Goal: Task Accomplishment & Management: Use online tool/utility

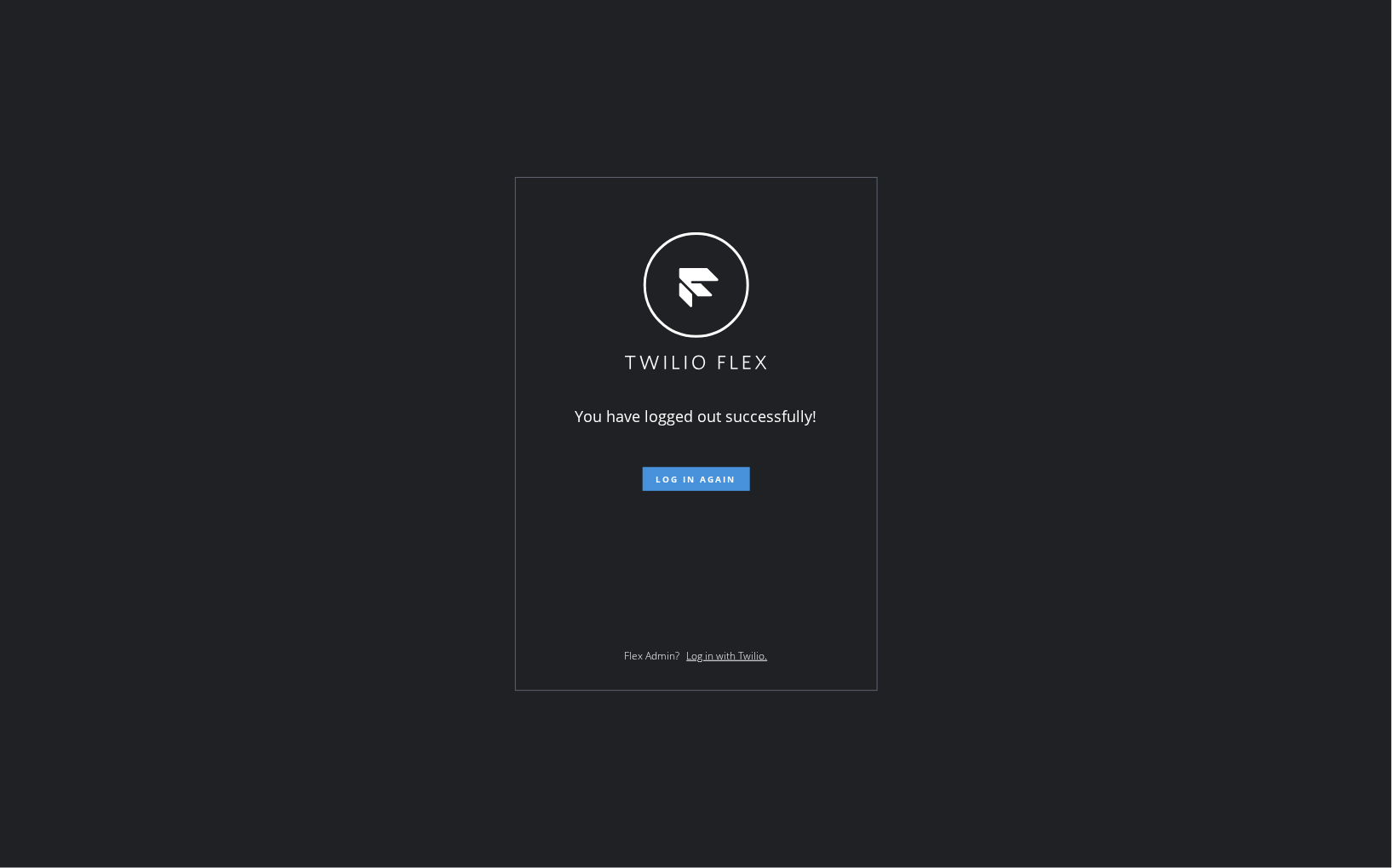
click at [696, 475] on span "Log in again" at bounding box center [696, 479] width 81 height 12
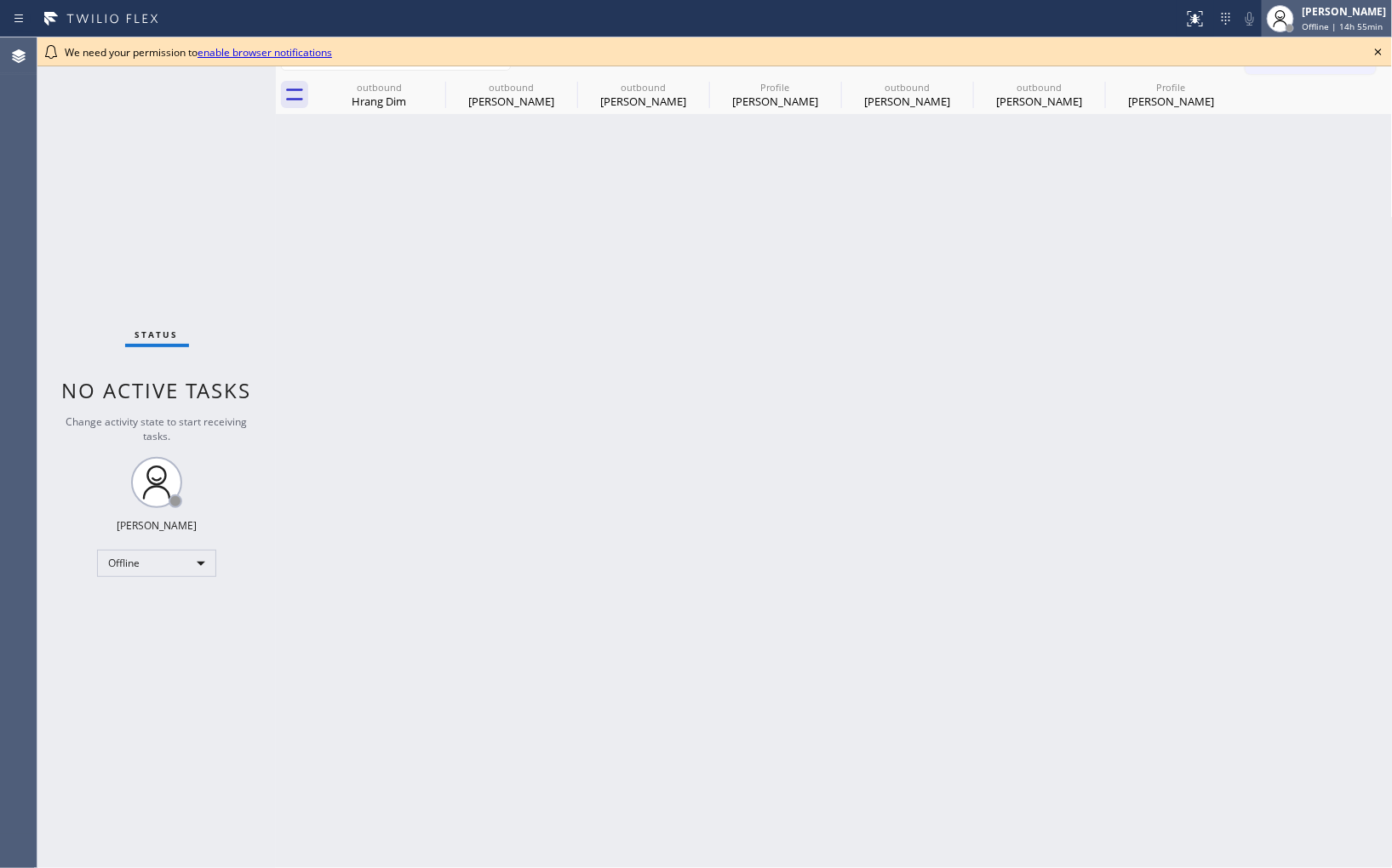
click at [1341, 21] on span "Offline | 14h 55min" at bounding box center [1343, 26] width 81 height 12
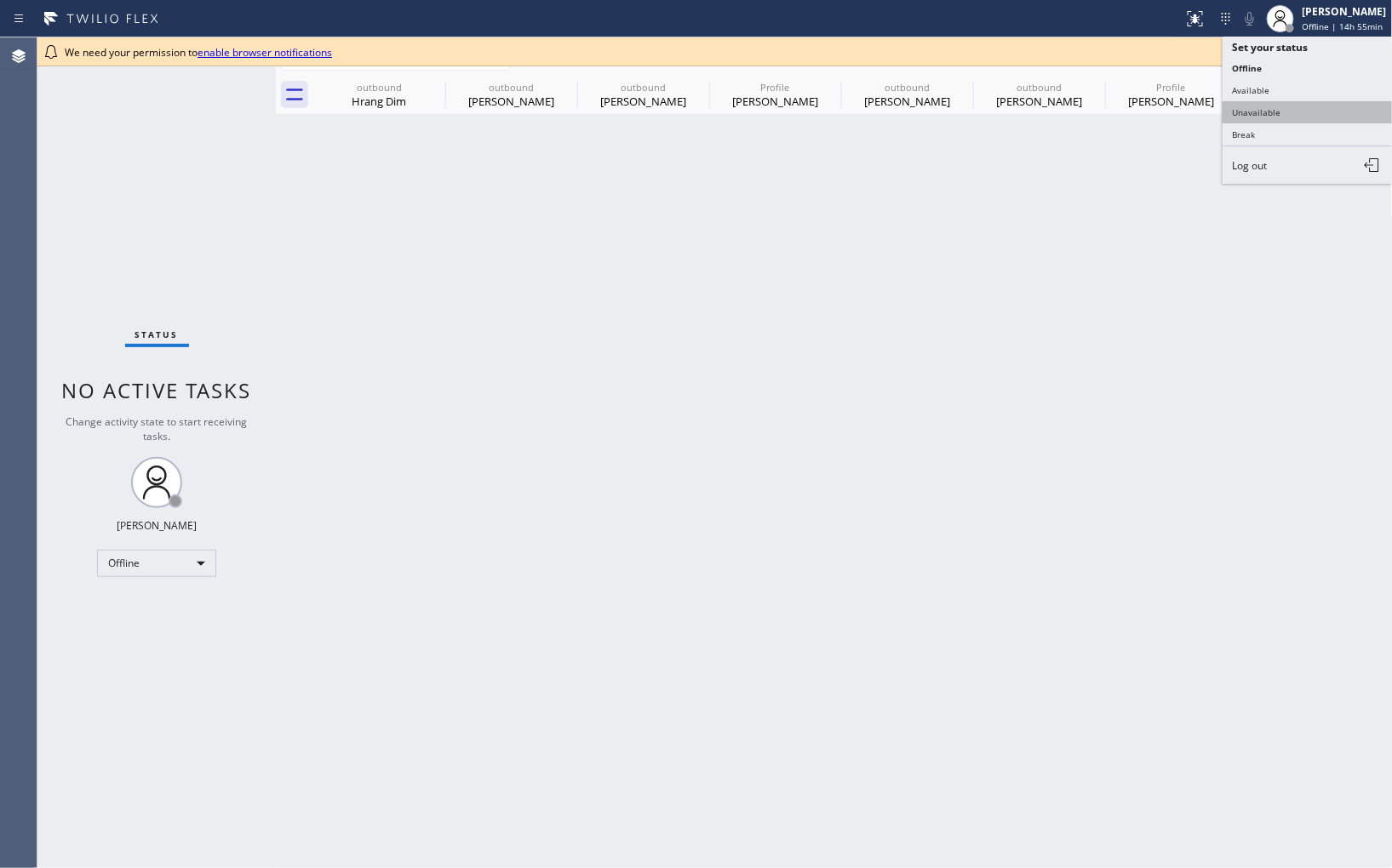
click at [1306, 113] on button "Unavailable" at bounding box center [1308, 112] width 171 height 22
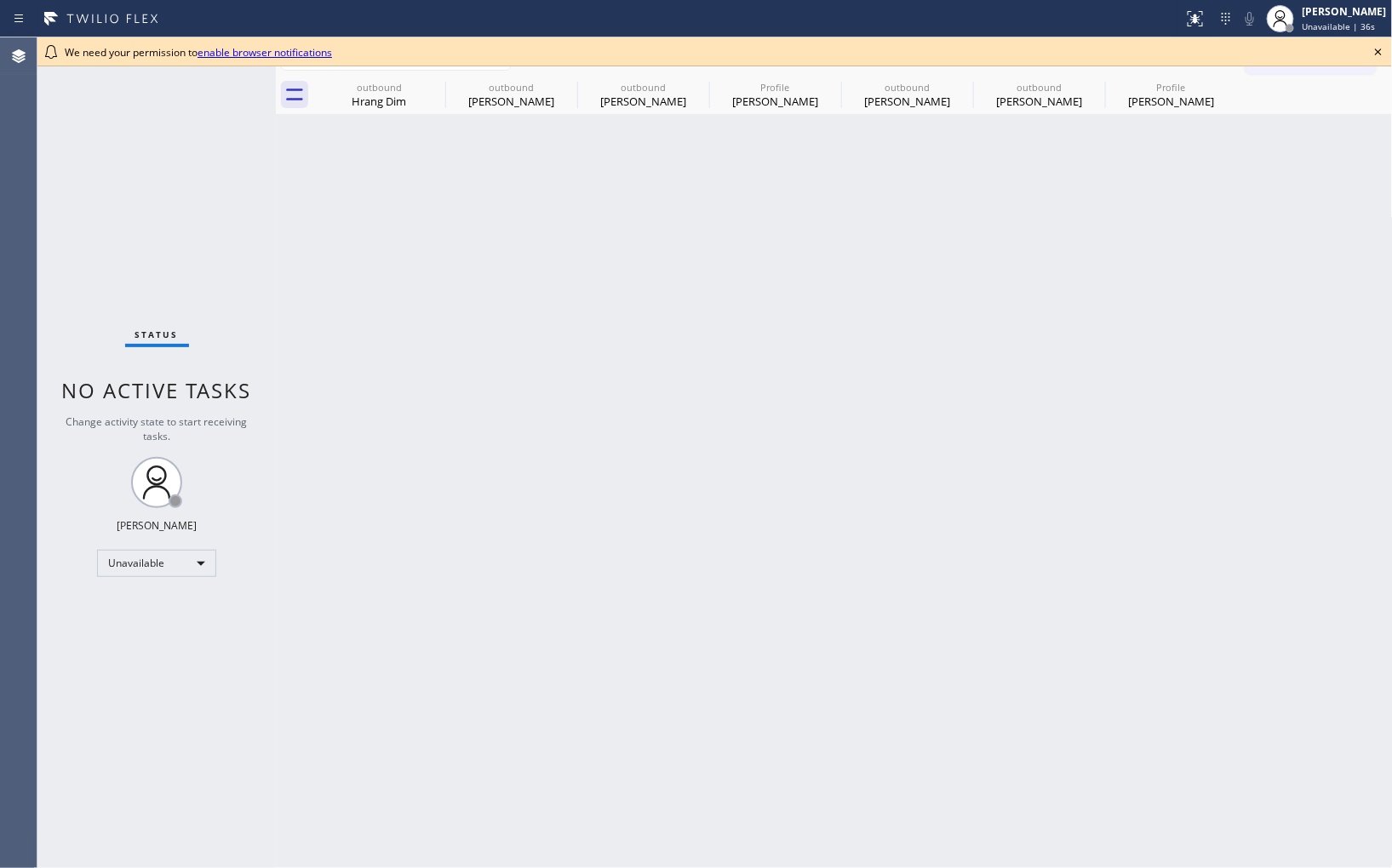
click at [1374, 46] on icon at bounding box center [1378, 51] width 20 height 20
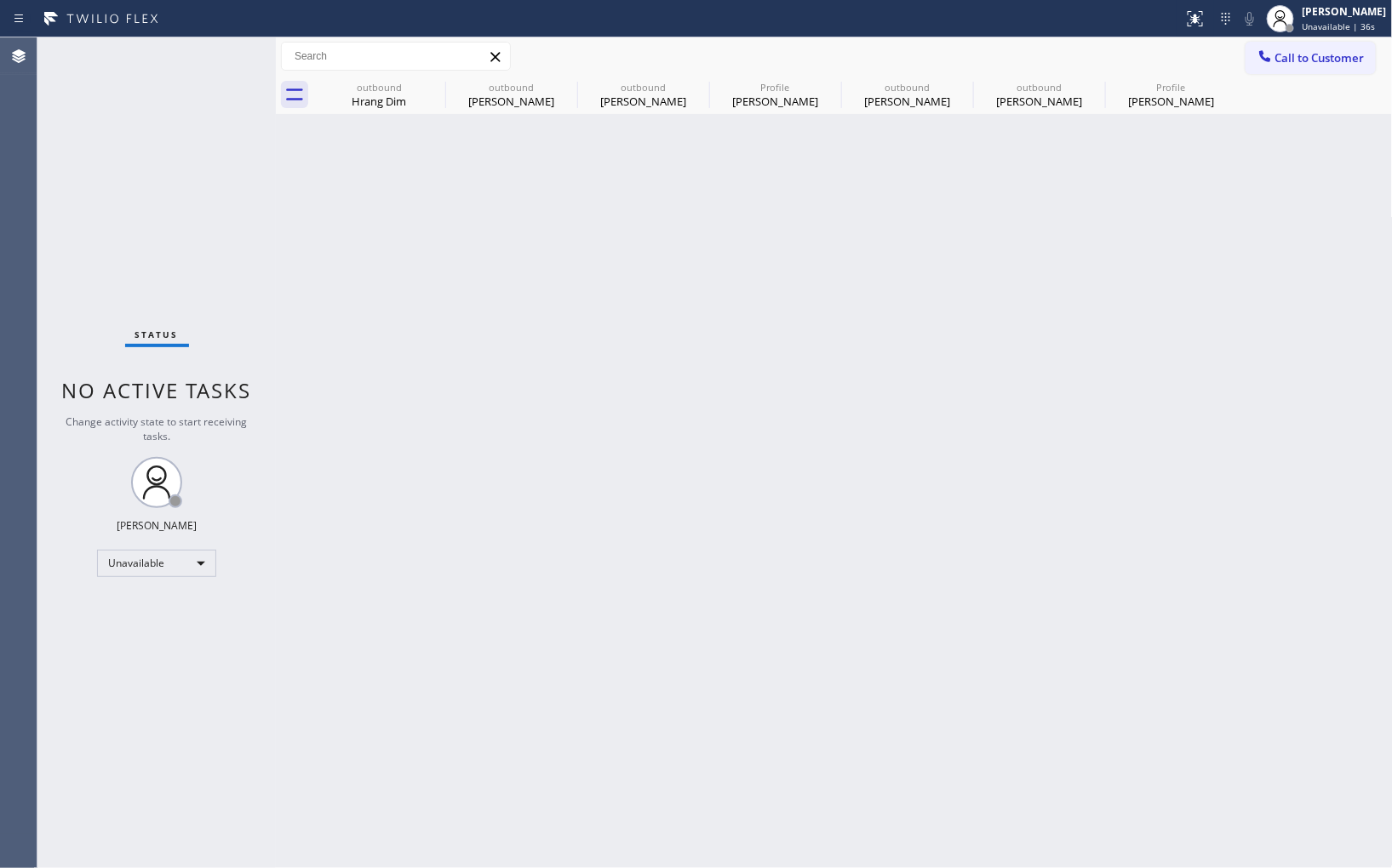
click at [848, 445] on div "Back to Dashboard Change Sender ID Customers Technicians Select a contact Outbo…" at bounding box center [834, 453] width 1117 height 831
click at [436, 88] on icon at bounding box center [434, 86] width 20 height 20
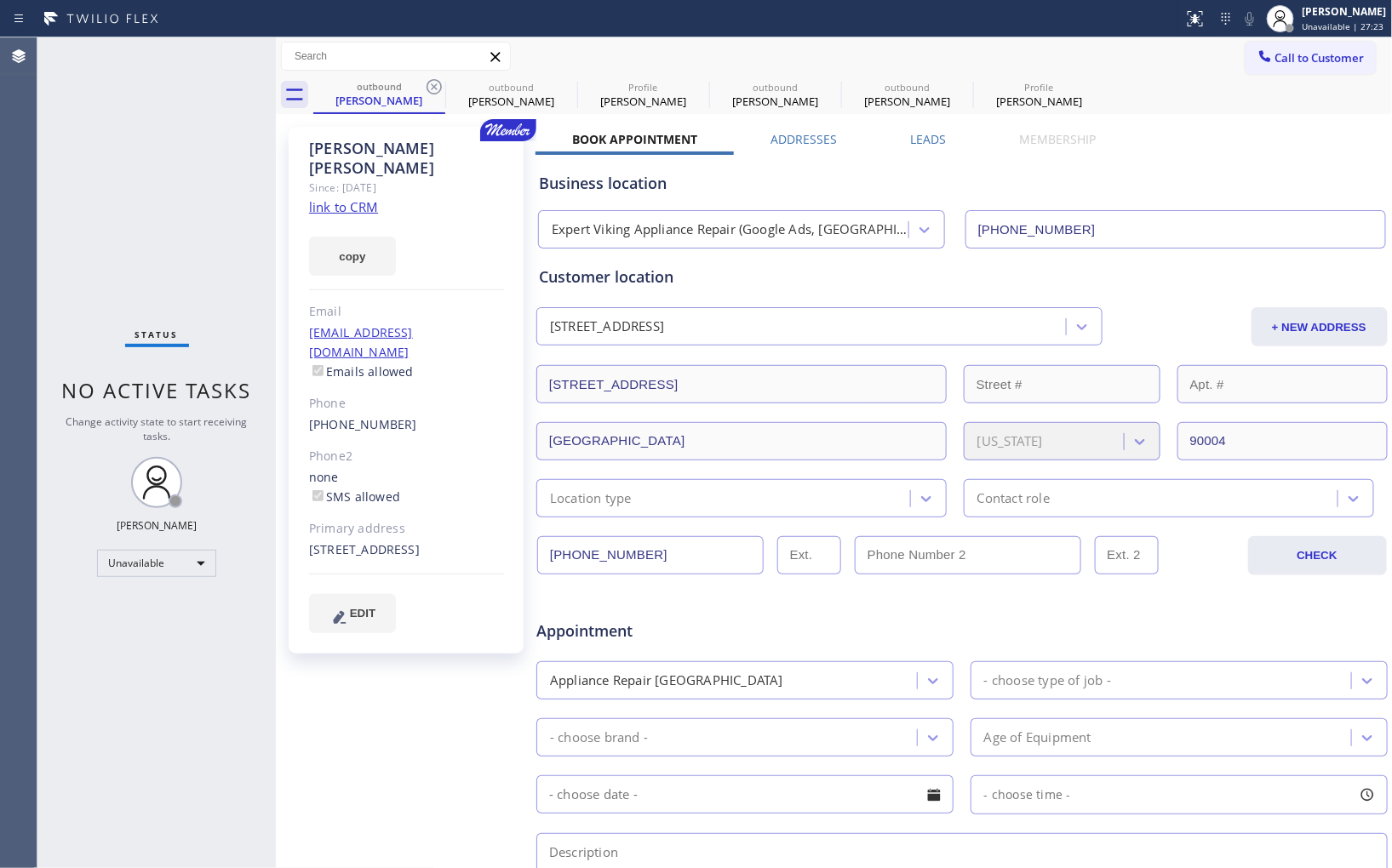
click at [436, 88] on icon at bounding box center [434, 86] width 20 height 20
type input "[PHONE_NUMBER]"
